Goal: Information Seeking & Learning: Learn about a topic

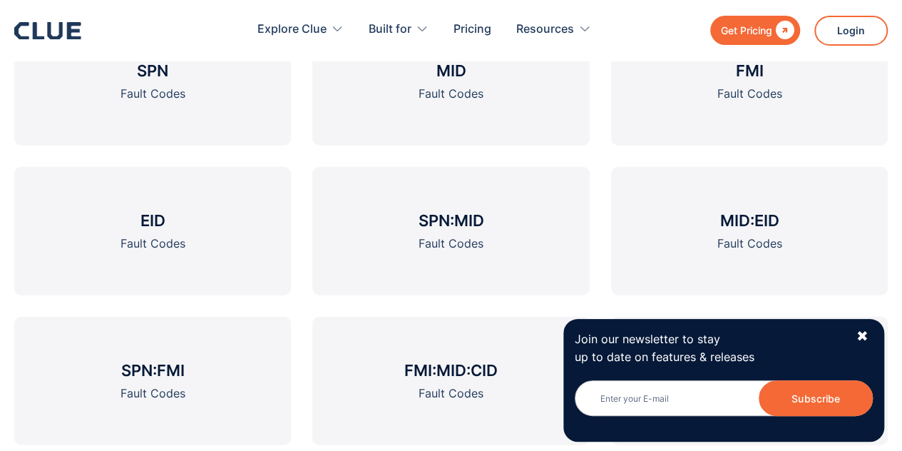
scroll to position [1681, 0]
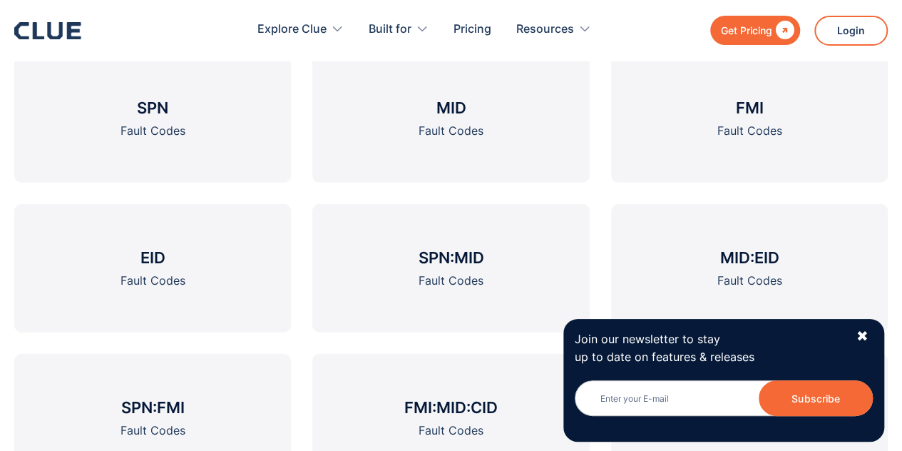
drag, startPoint x: 906, startPoint y: 46, endPoint x: 912, endPoint y: 239, distance: 192.7
click at [164, 113] on h3 "SPN" at bounding box center [152, 107] width 31 height 21
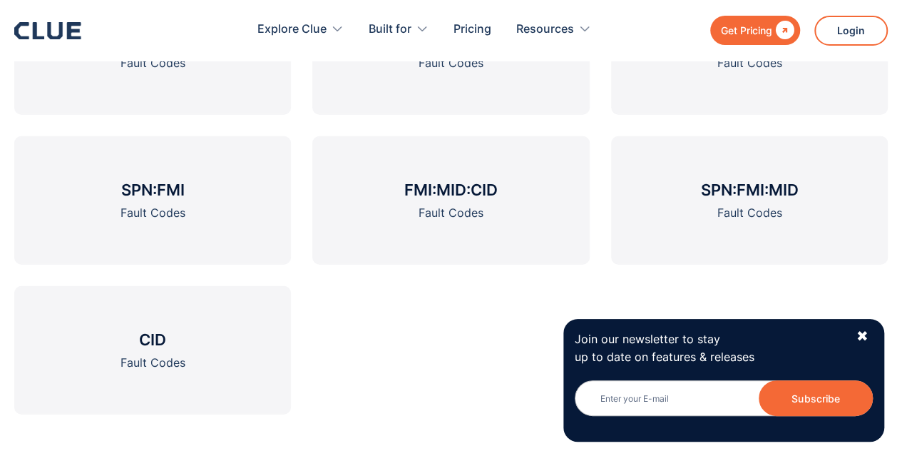
scroll to position [1741, 0]
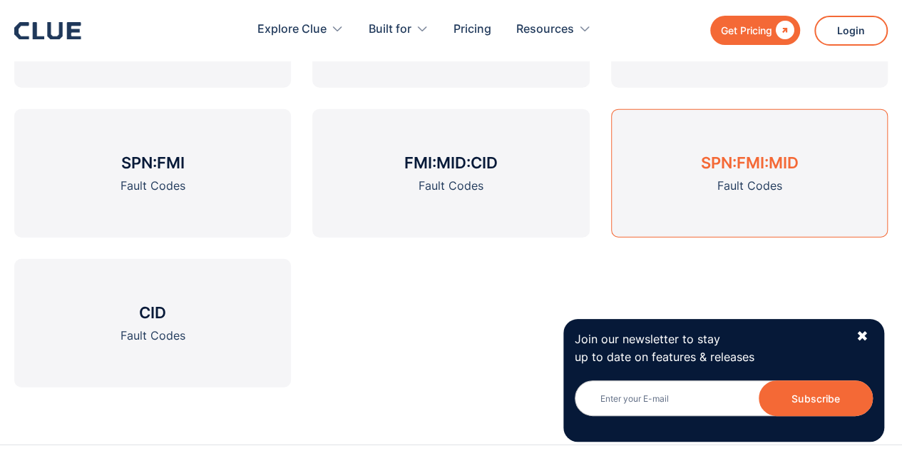
click at [743, 183] on div "Fault Codes" at bounding box center [749, 186] width 65 height 18
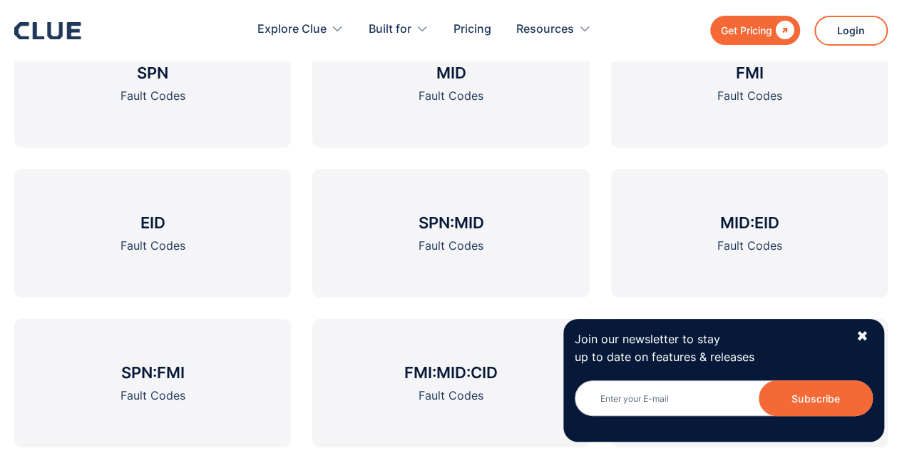
scroll to position [2042, 0]
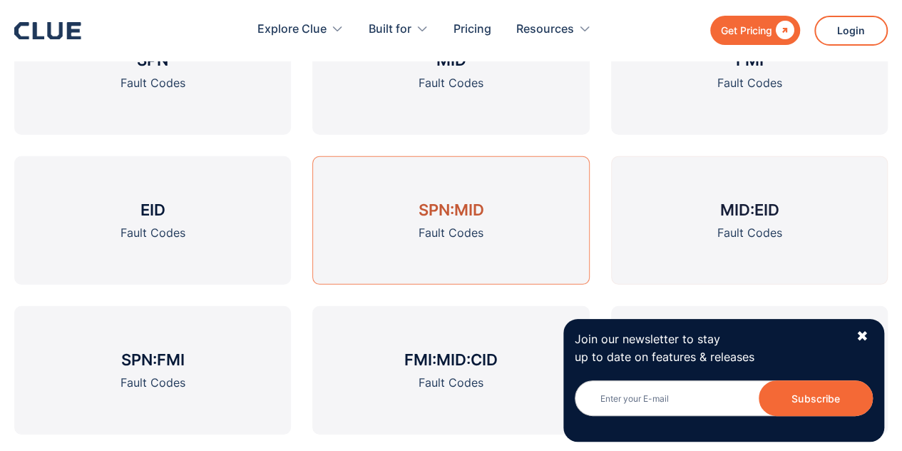
click at [448, 215] on h3 "SPN:MID" at bounding box center [451, 209] width 66 height 21
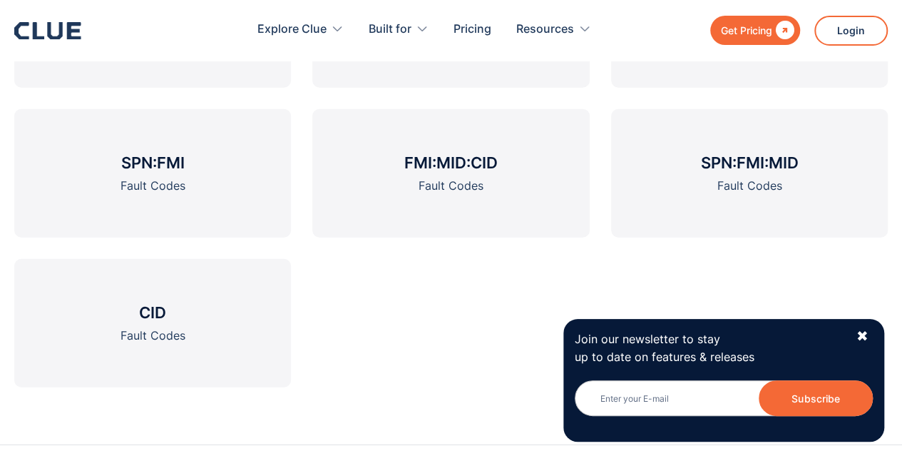
scroll to position [1741, 0]
